Goal: Information Seeking & Learning: Learn about a topic

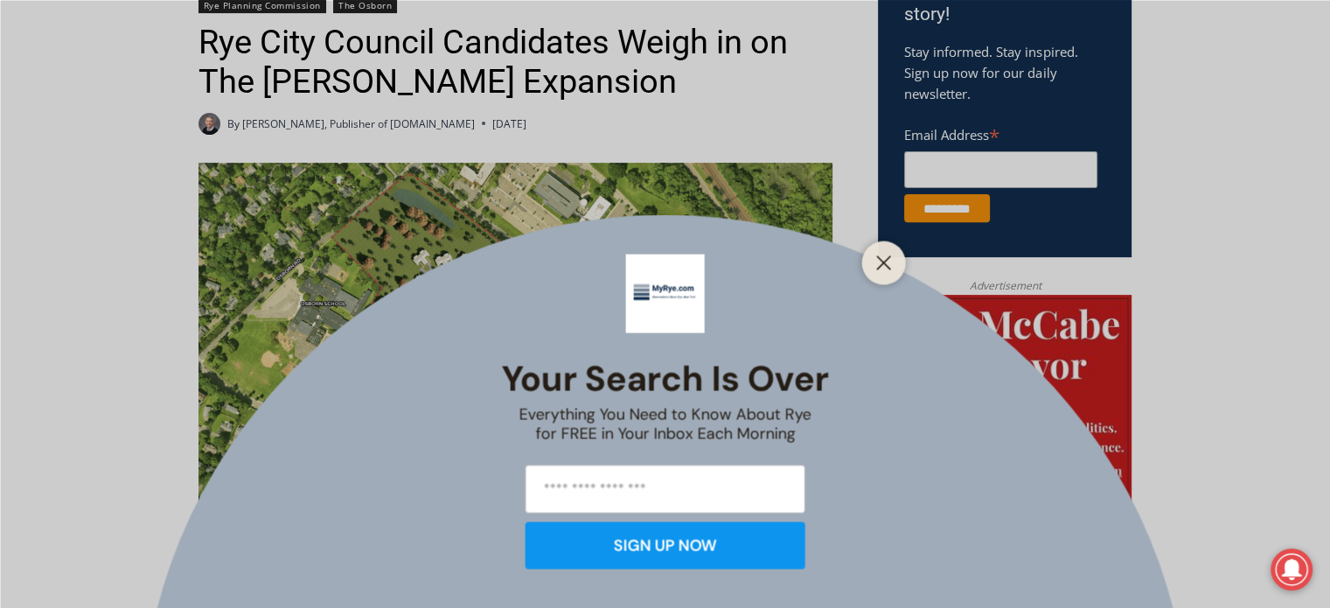
scroll to position [665, 0]
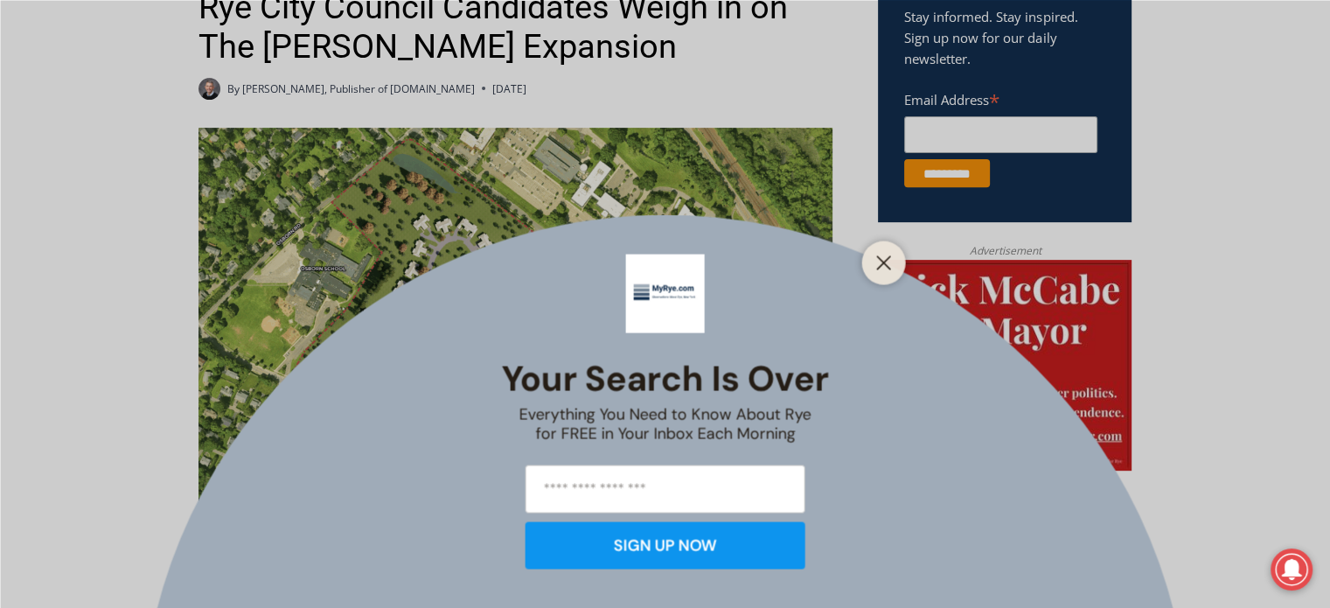
click at [881, 248] on div at bounding box center [884, 263] width 44 height 44
click at [878, 258] on line "Close" at bounding box center [883, 262] width 12 height 12
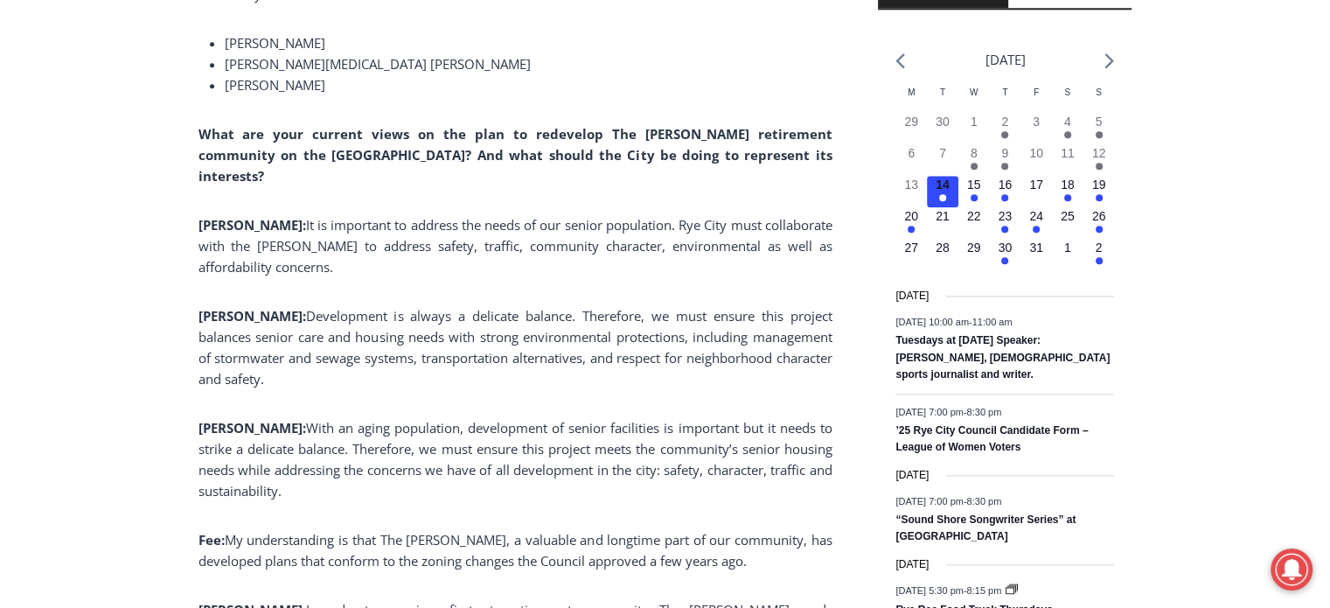
scroll to position [1987, 0]
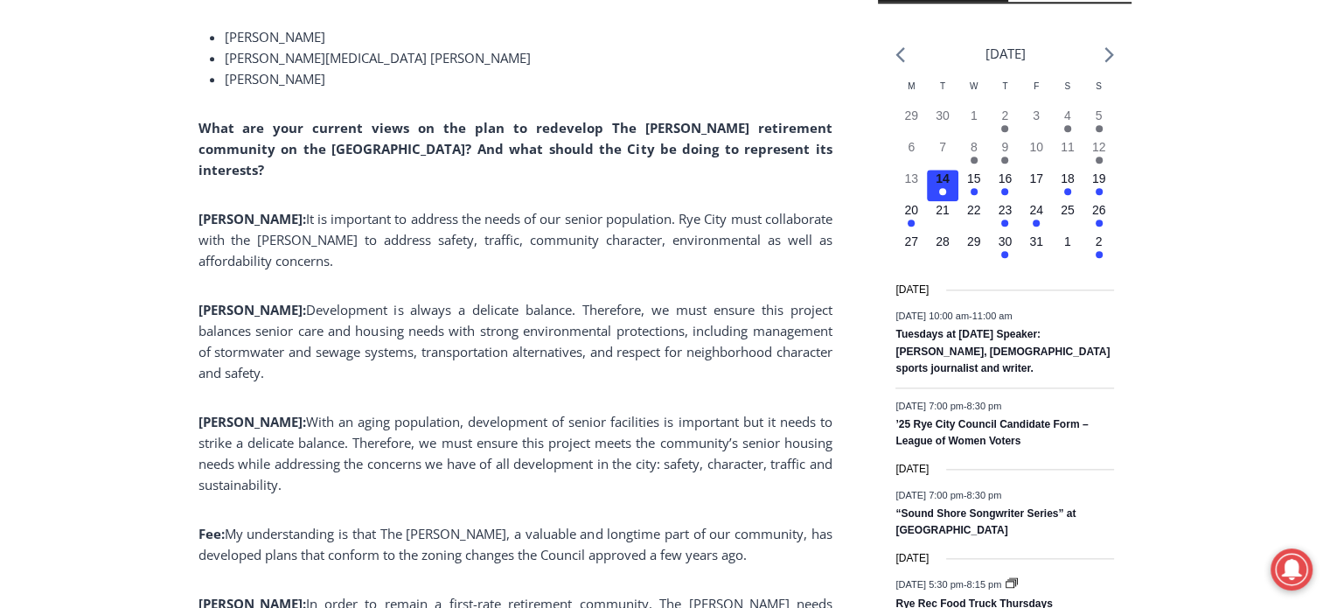
click at [364, 442] on span "With an aging population, development of senior facilities is important but it …" at bounding box center [516, 453] width 634 height 80
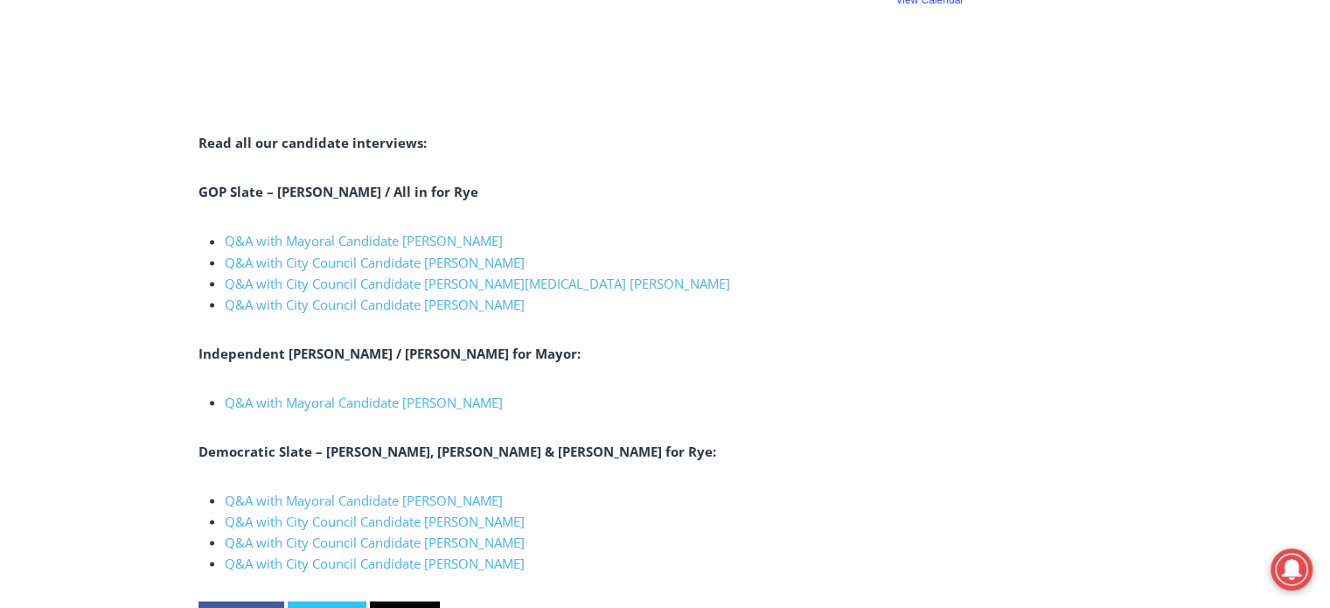
scroll to position [3107, 0]
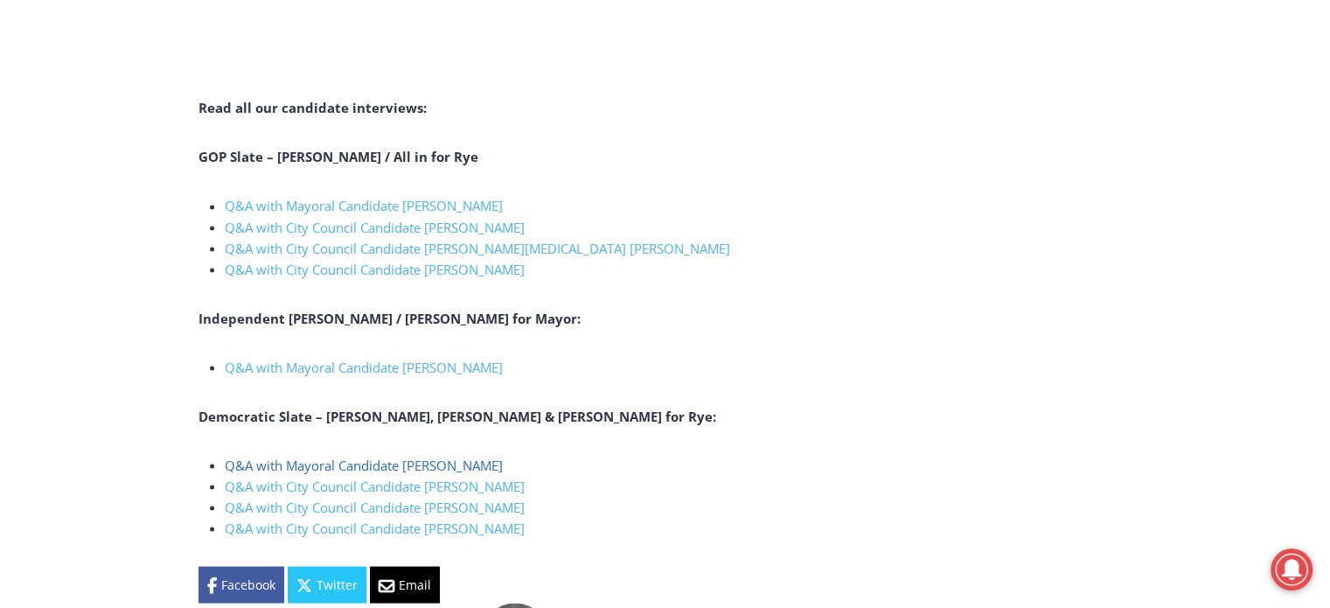
click at [299, 456] on link "Q&A with Mayoral Candidate [PERSON_NAME]" at bounding box center [364, 464] width 278 height 17
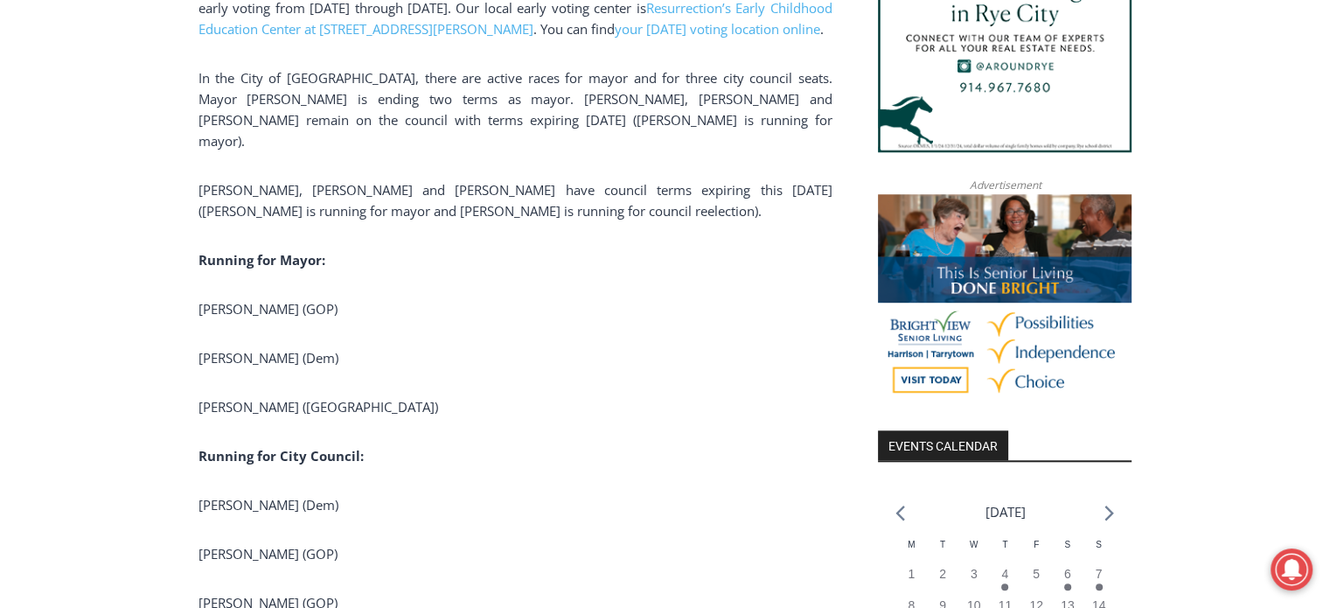
scroll to position [1540, 0]
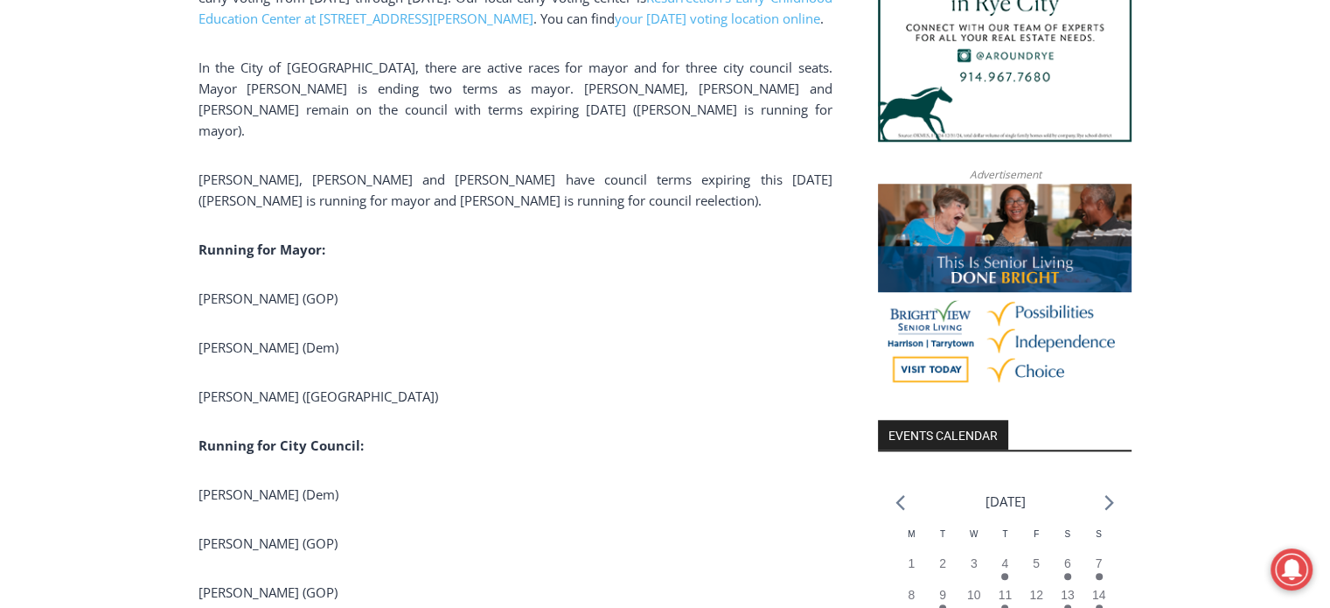
click at [247, 339] on span "[PERSON_NAME] (Dem)" at bounding box center [269, 347] width 140 height 17
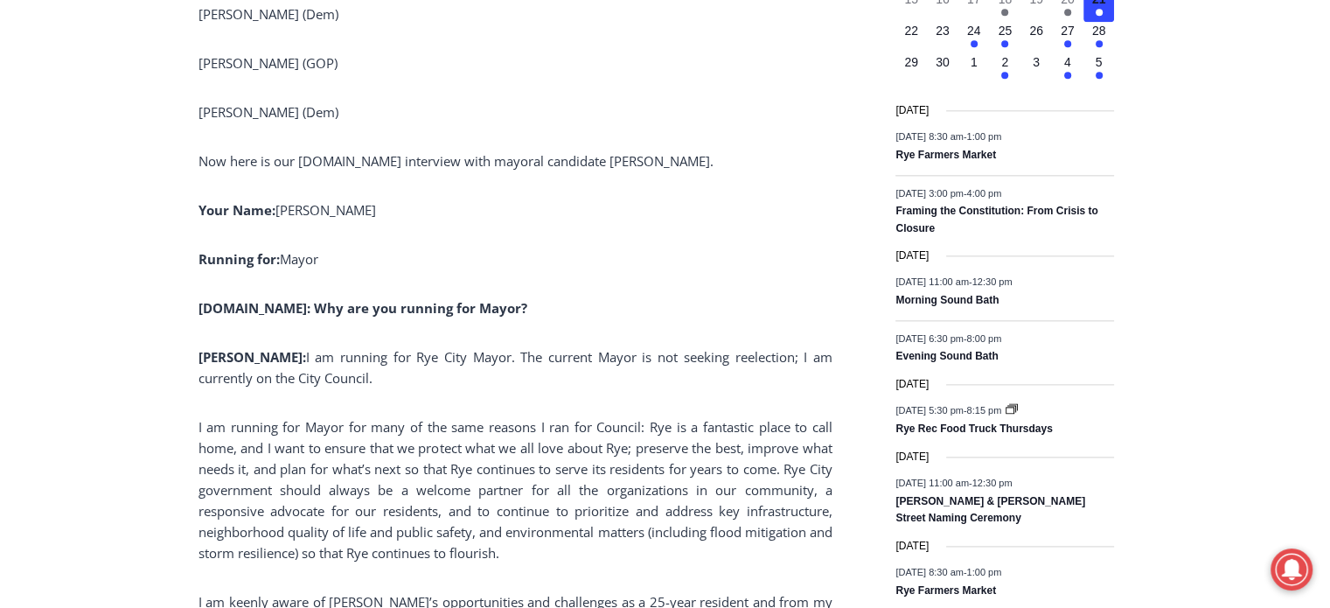
scroll to position [2169, 0]
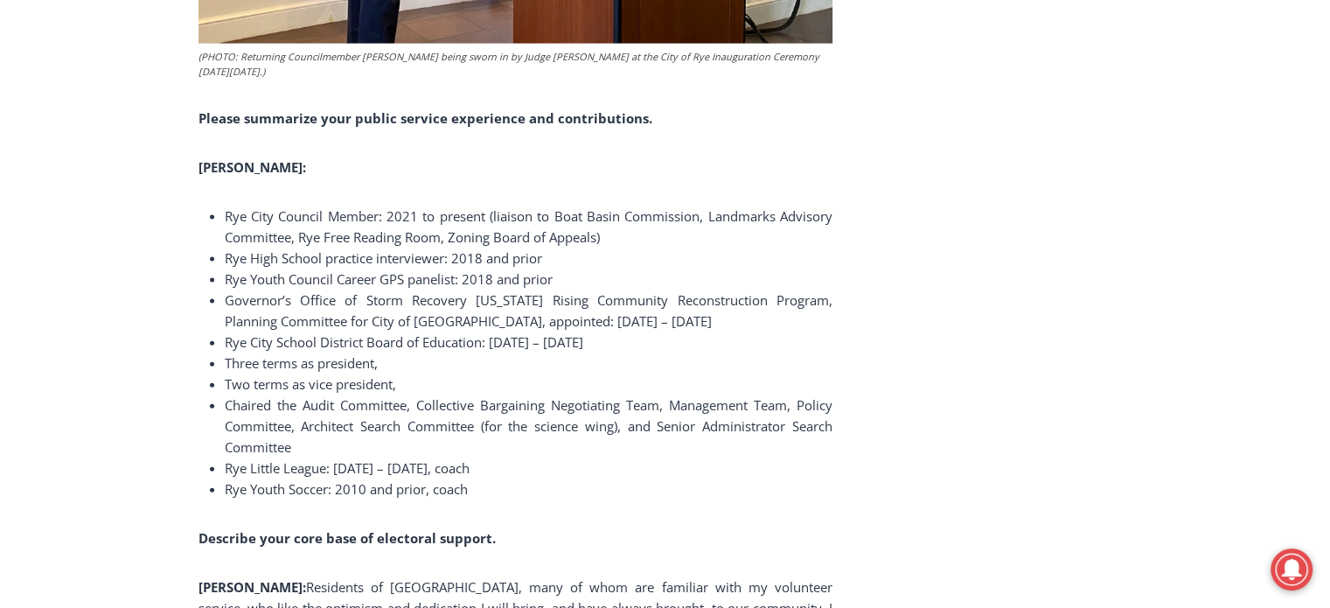
scroll to position [3849, 0]
